Goal: Navigation & Orientation: Find specific page/section

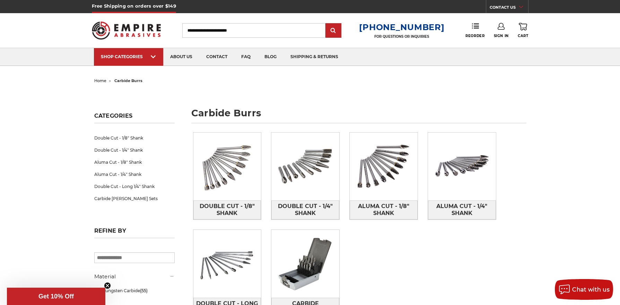
scroll to position [47, 0]
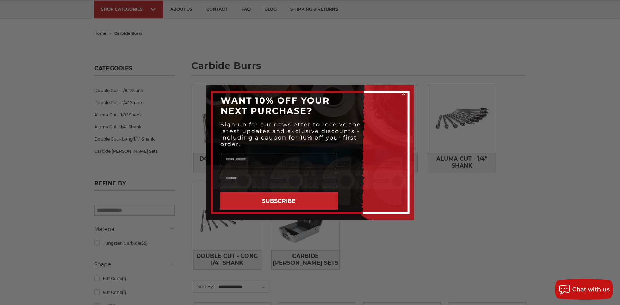
click at [405, 94] on circle "Close dialog" at bounding box center [403, 93] width 7 height 7
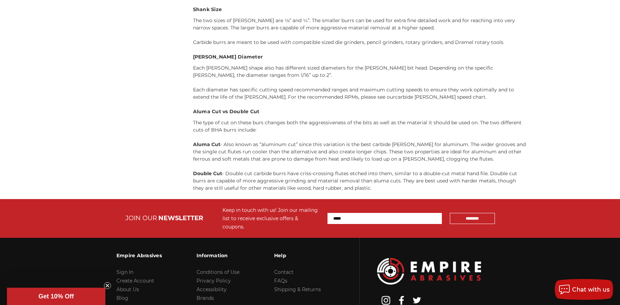
scroll to position [2940, 0]
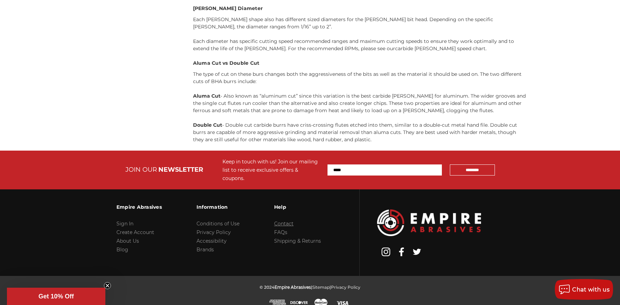
click at [283, 221] on link "Contact" at bounding box center [283, 224] width 19 height 6
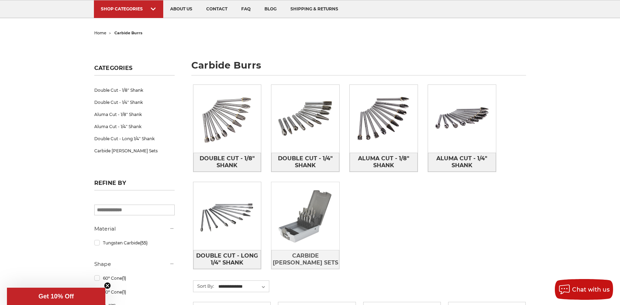
scroll to position [51, 0]
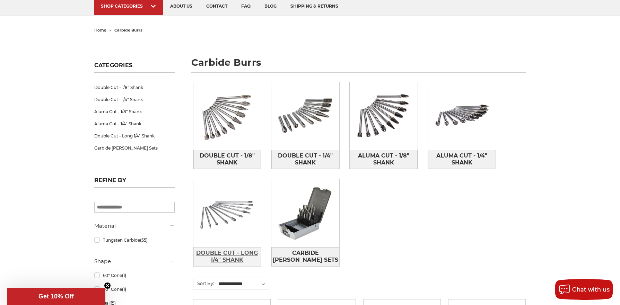
click at [223, 255] on span "Double Cut - Long 1/4" Shank" at bounding box center [227, 256] width 67 height 19
